Goal: Task Accomplishment & Management: Use online tool/utility

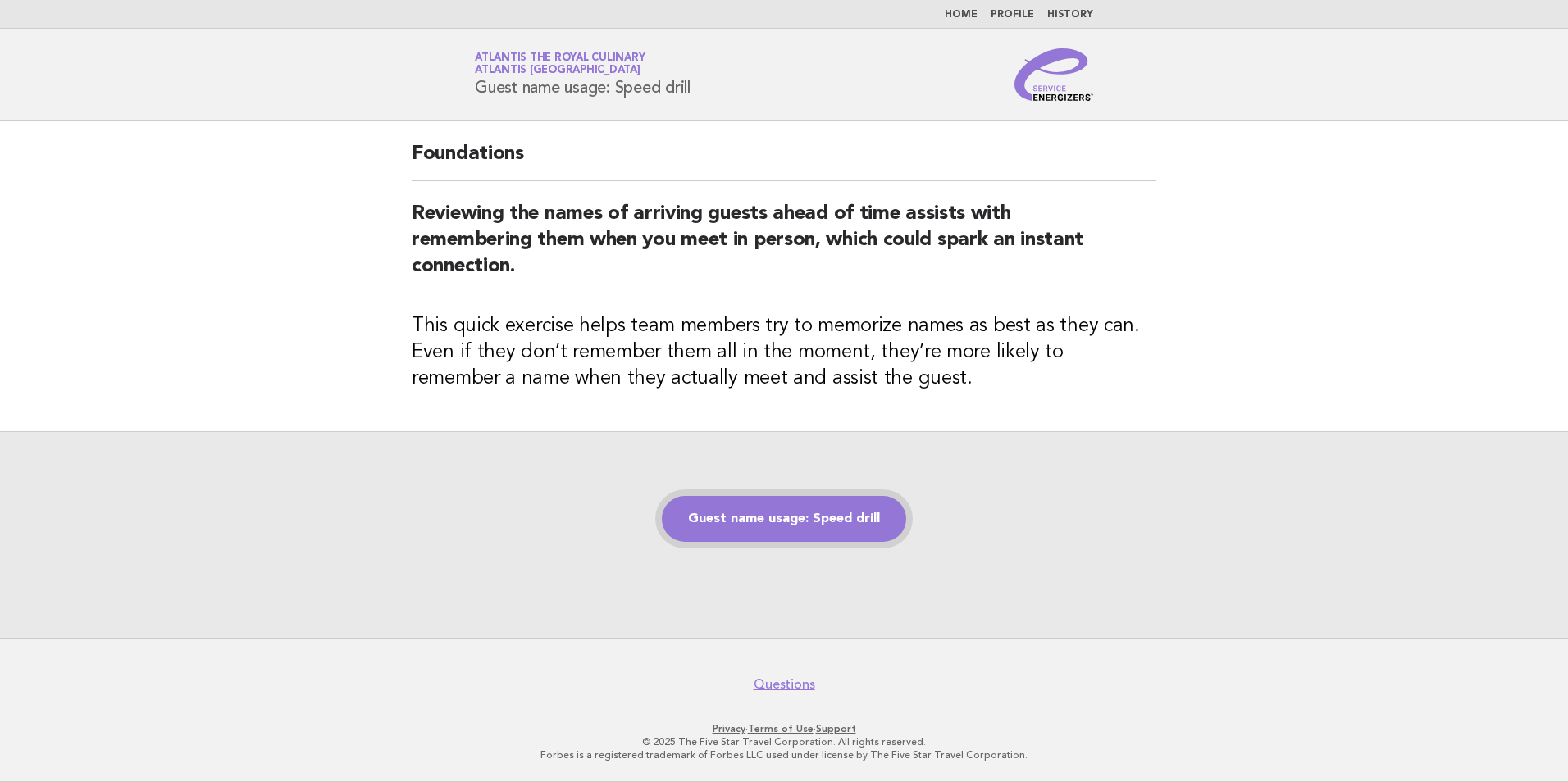
click at [814, 520] on link "Guest name usage: Speed drill" at bounding box center [784, 519] width 244 height 46
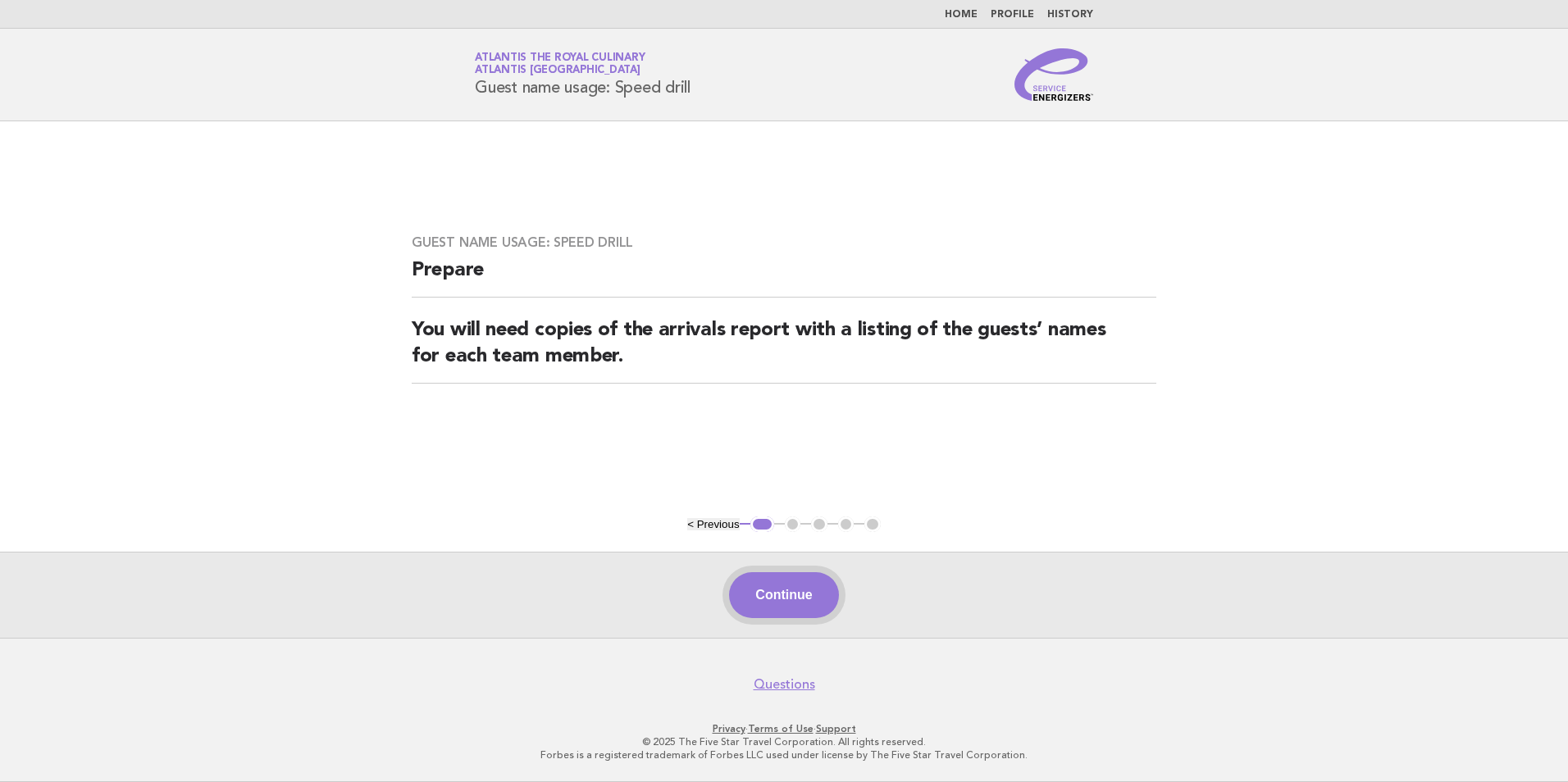
click at [788, 590] on button "Continue" at bounding box center [783, 595] width 109 height 46
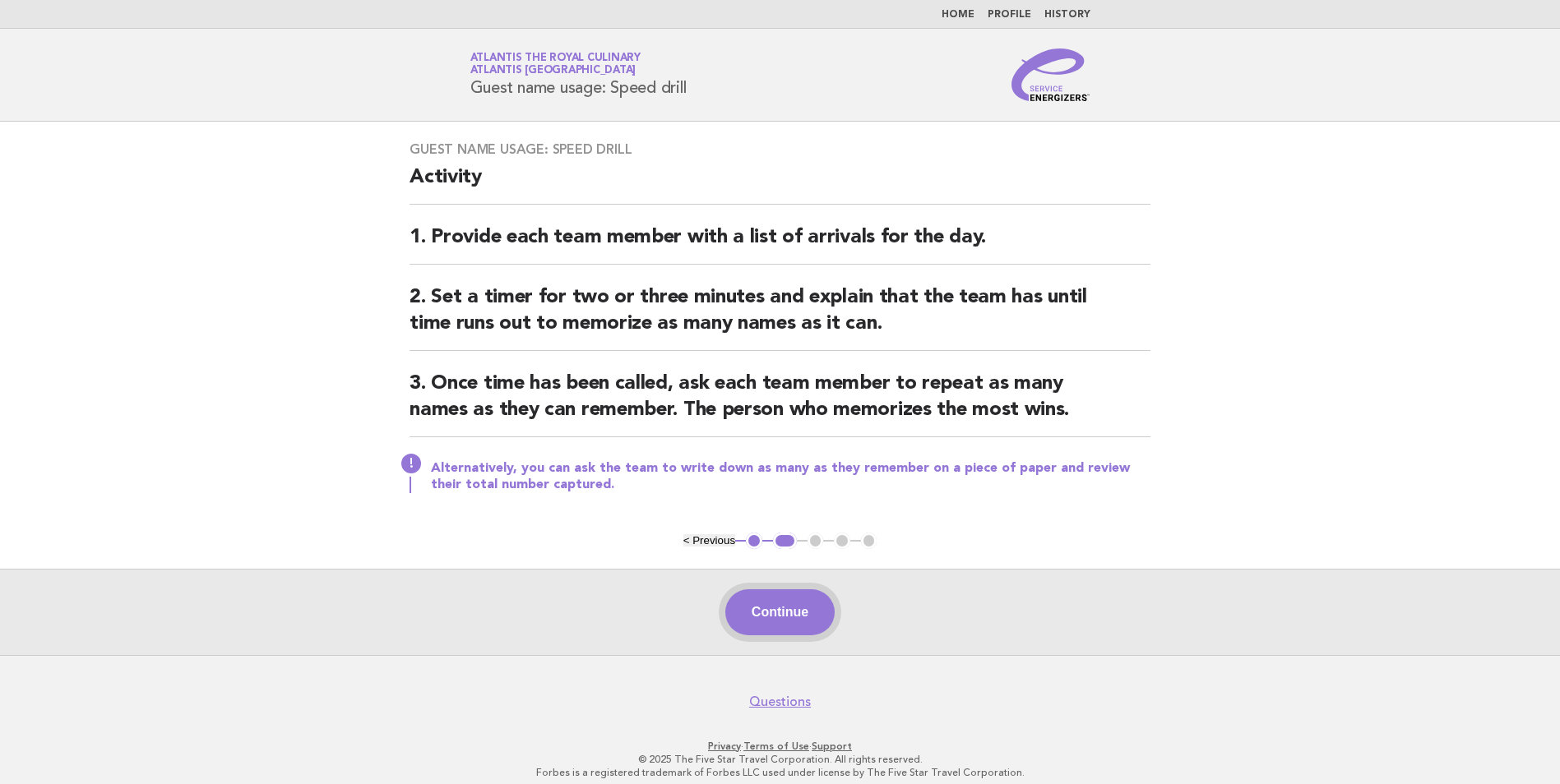
click at [784, 614] on button "Continue" at bounding box center [780, 612] width 109 height 46
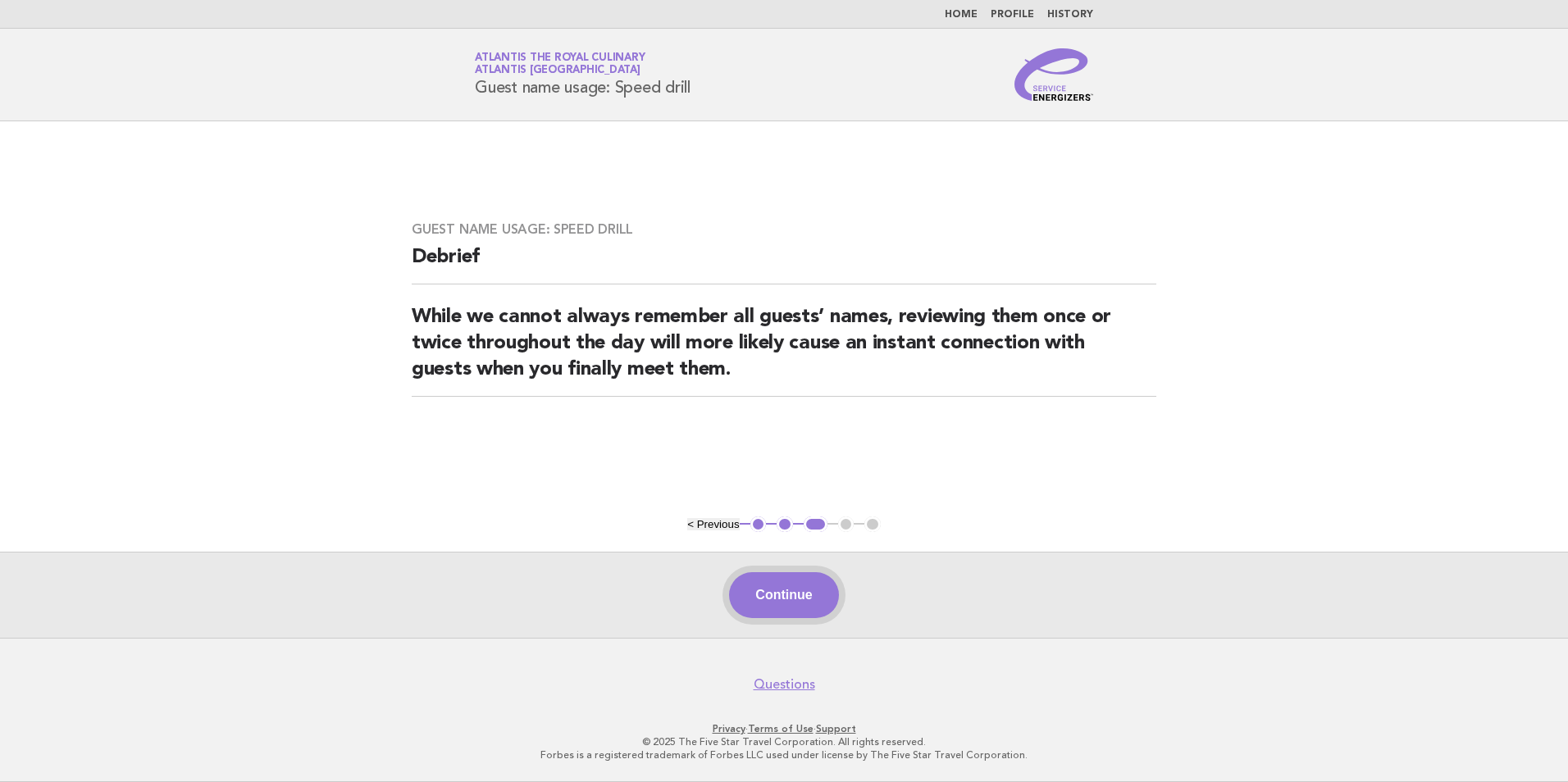
click at [783, 598] on button "Continue" at bounding box center [783, 595] width 109 height 46
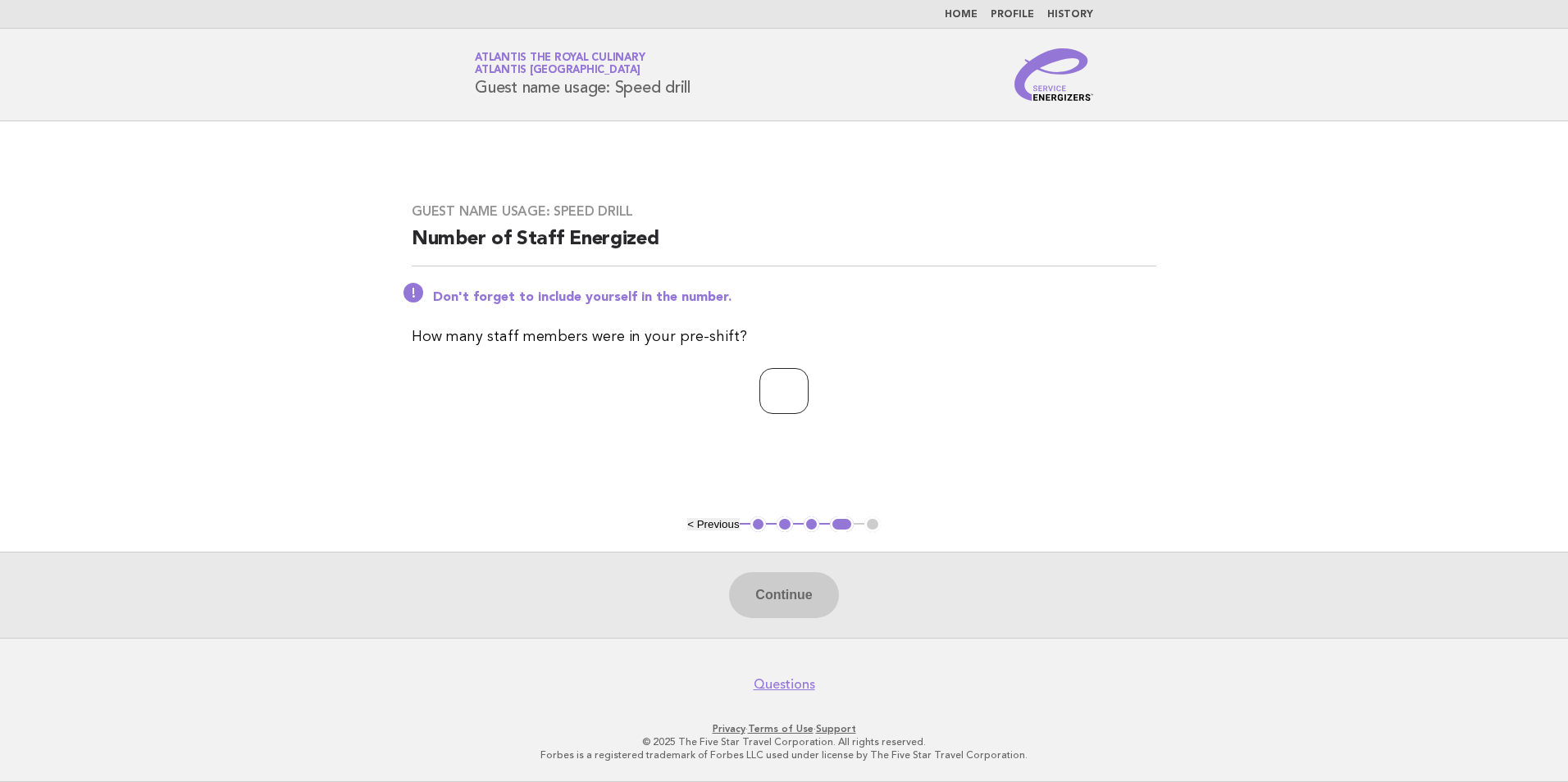
click at [809, 389] on input "*" at bounding box center [784, 391] width 49 height 46
type input "*"
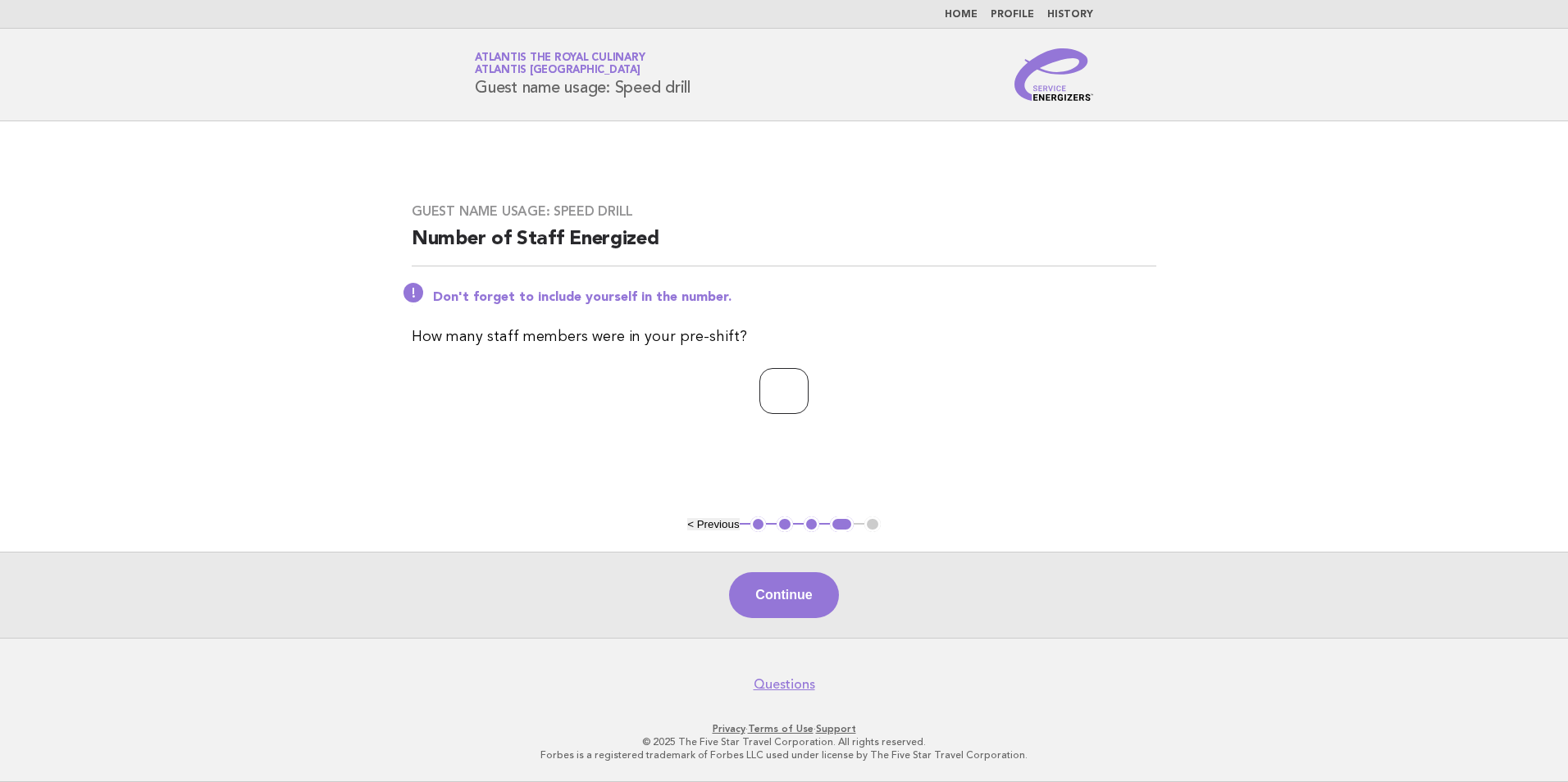
click at [809, 389] on input "*" at bounding box center [784, 391] width 49 height 46
click at [789, 583] on button "Continue" at bounding box center [783, 595] width 109 height 46
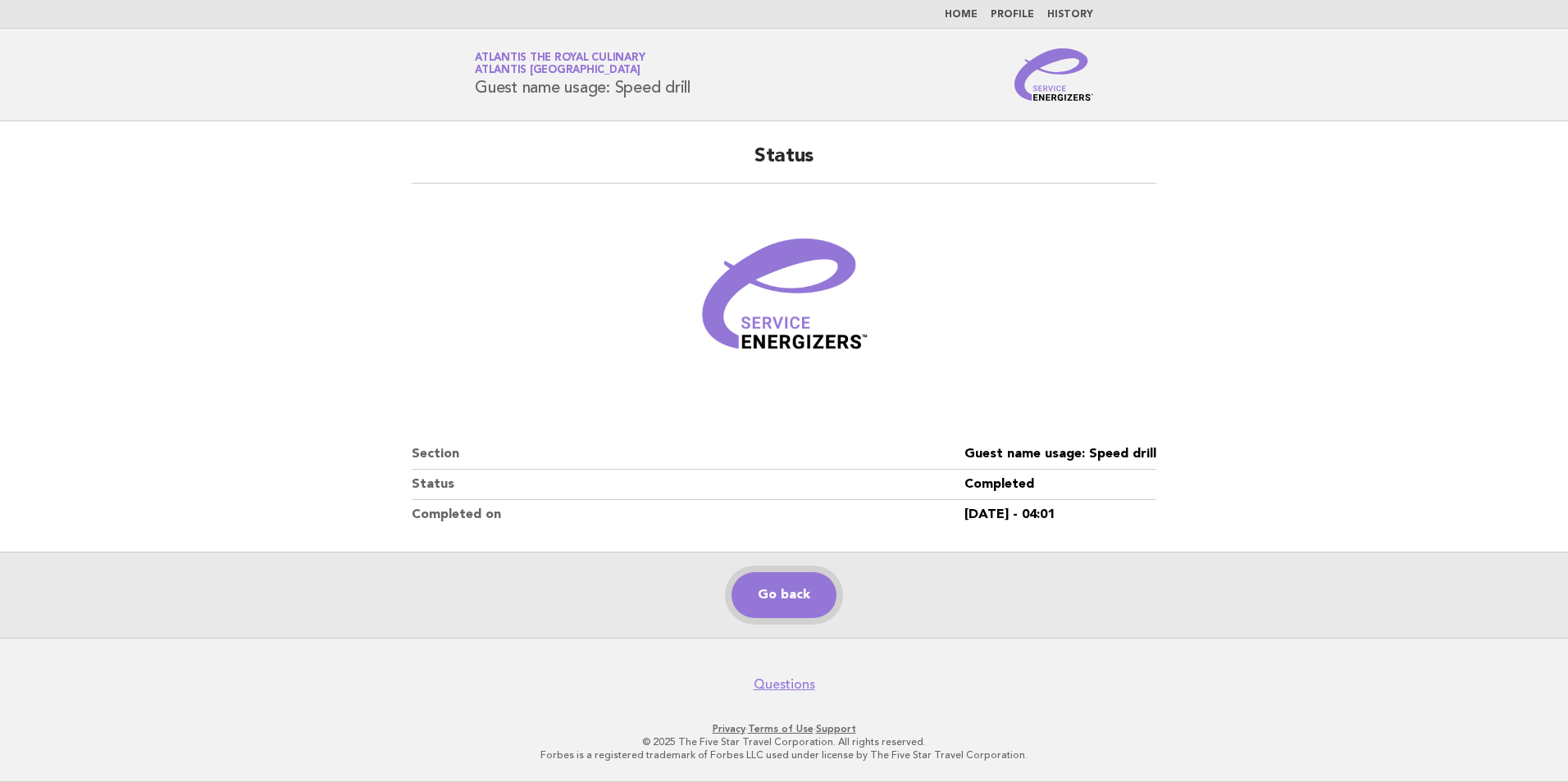
click at [816, 598] on link "Go back" at bounding box center [784, 595] width 105 height 46
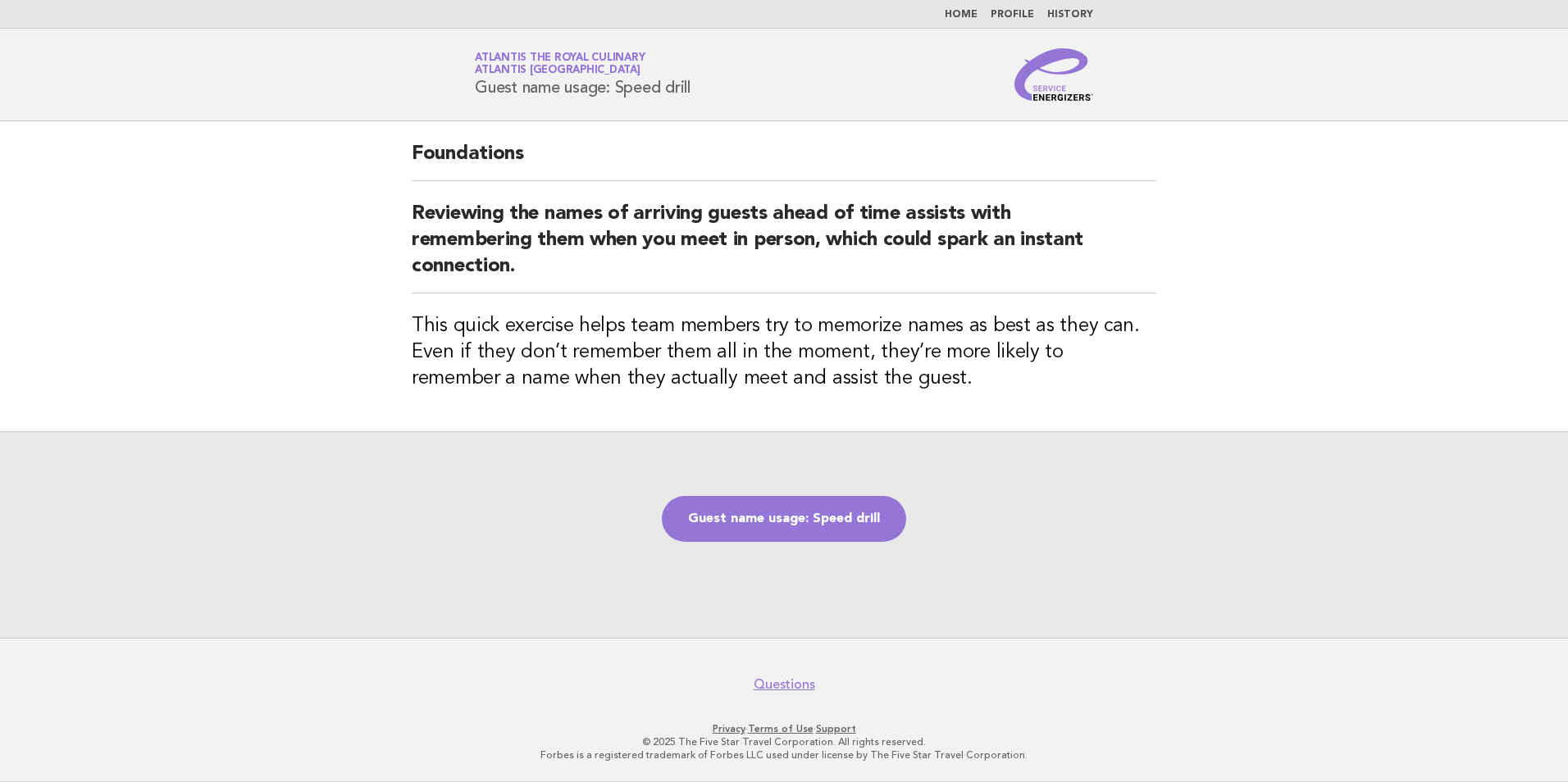
click at [963, 10] on link "Home" at bounding box center [960, 14] width 32 height 10
